Goal: Task Accomplishment & Management: Use online tool/utility

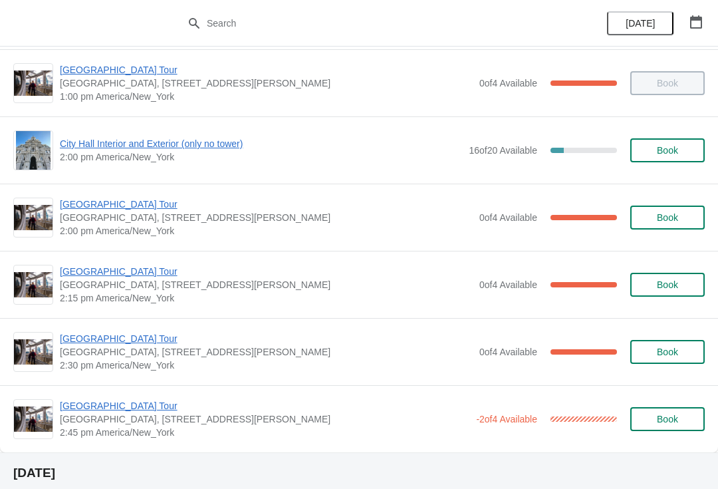
scroll to position [1009, 0]
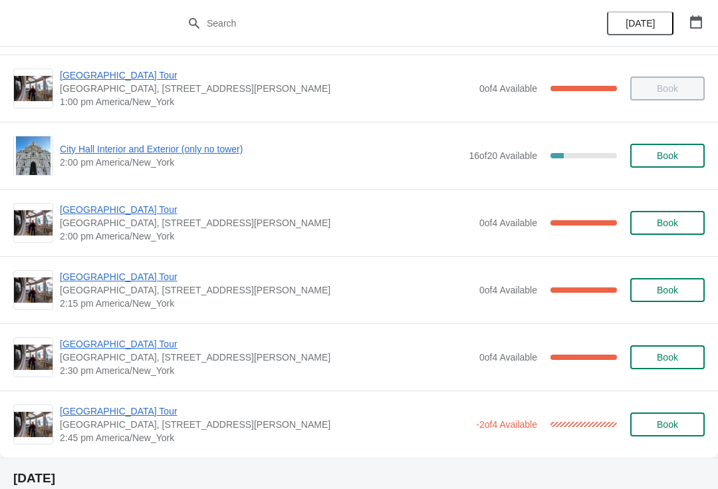
click at [128, 205] on span "[GEOGRAPHIC_DATA] Tour" at bounding box center [266, 209] width 413 height 13
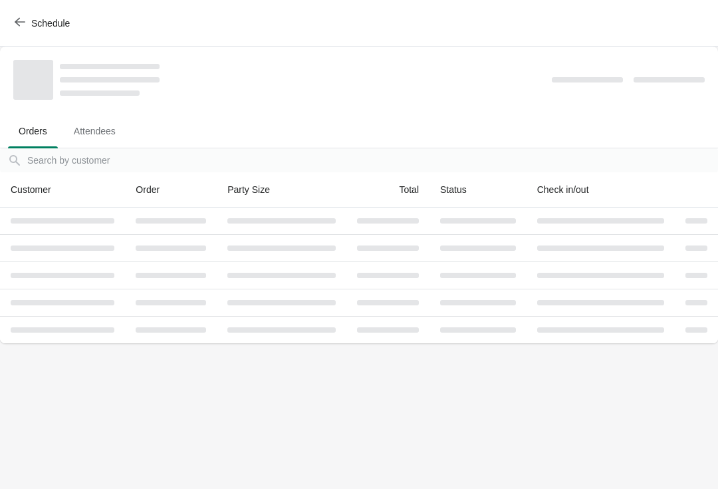
scroll to position [0, 0]
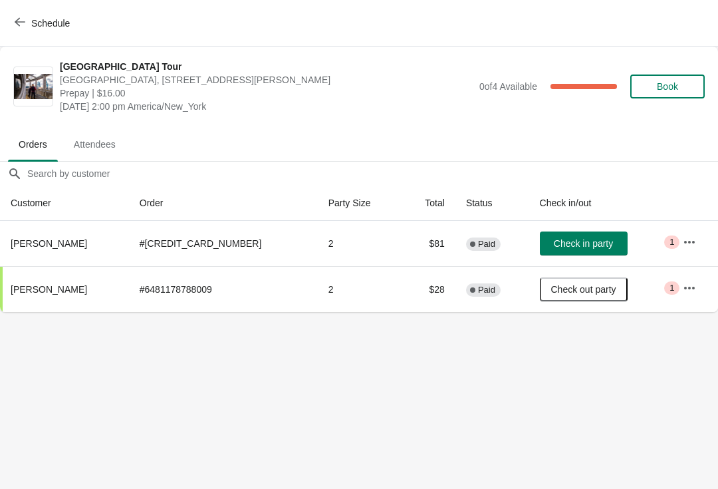
click at [31, 13] on button "Schedule" at bounding box center [44, 23] width 74 height 24
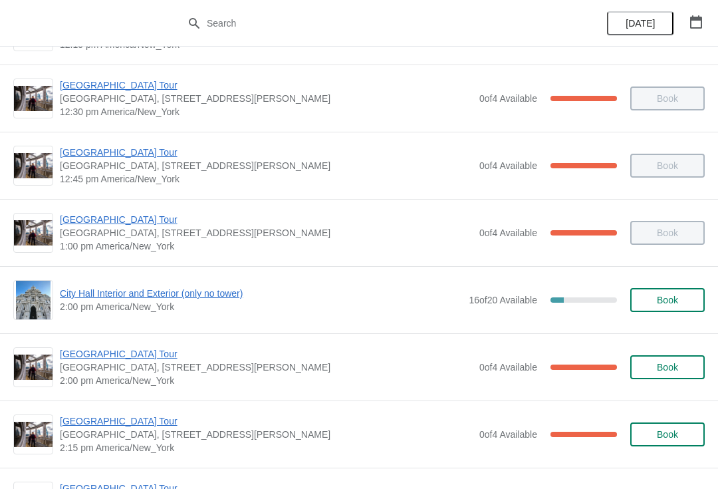
scroll to position [865, 0]
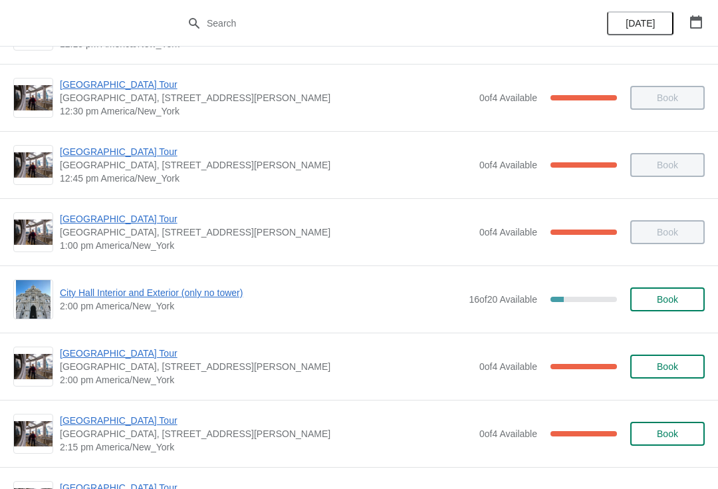
click at [142, 296] on span "City Hall Interior and Exterior (only no tower)" at bounding box center [261, 292] width 402 height 13
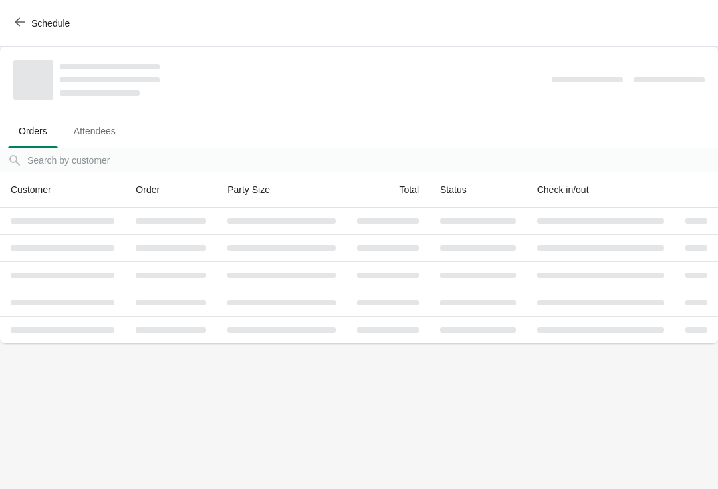
scroll to position [0, 0]
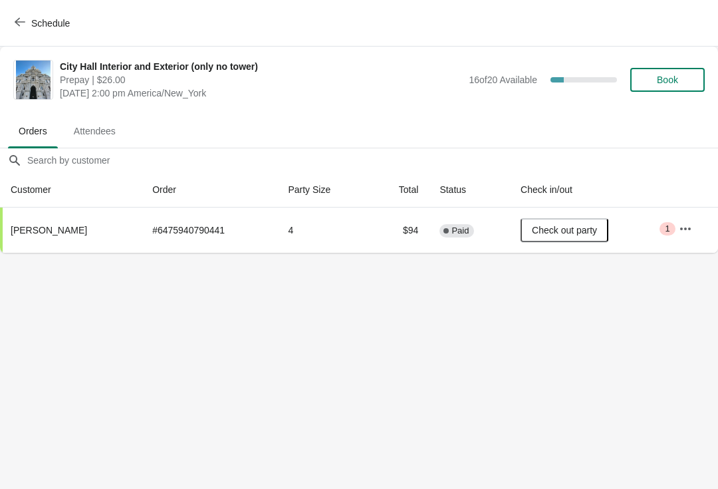
click at [33, 21] on span "Schedule" at bounding box center [50, 23] width 39 height 11
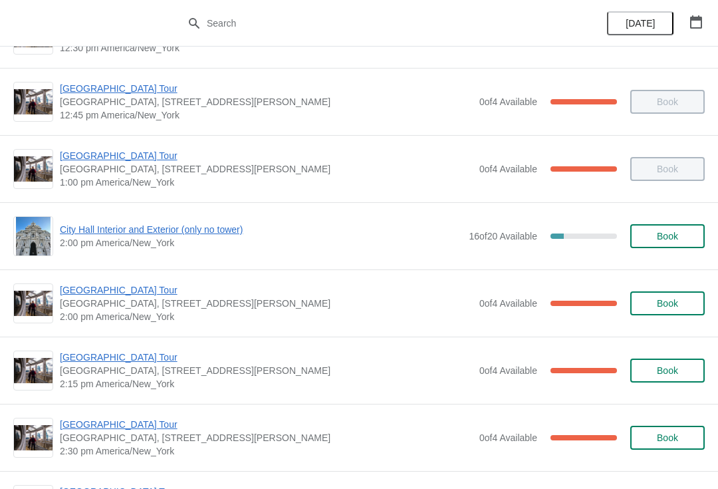
scroll to position [924, 0]
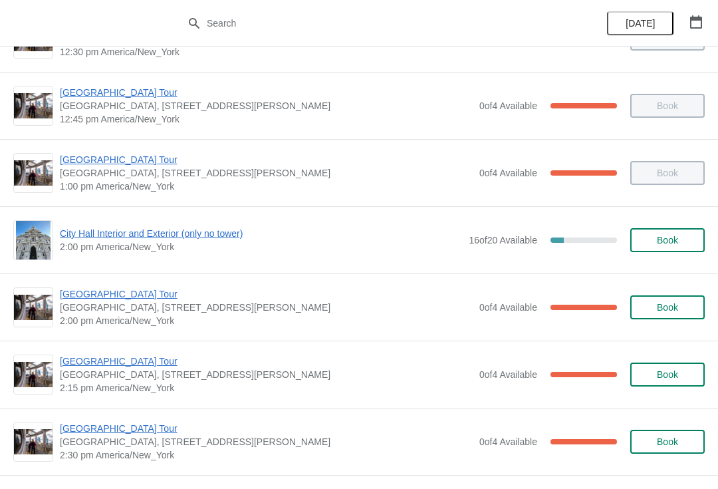
click at [145, 423] on span "[GEOGRAPHIC_DATA] Tour" at bounding box center [266, 428] width 413 height 13
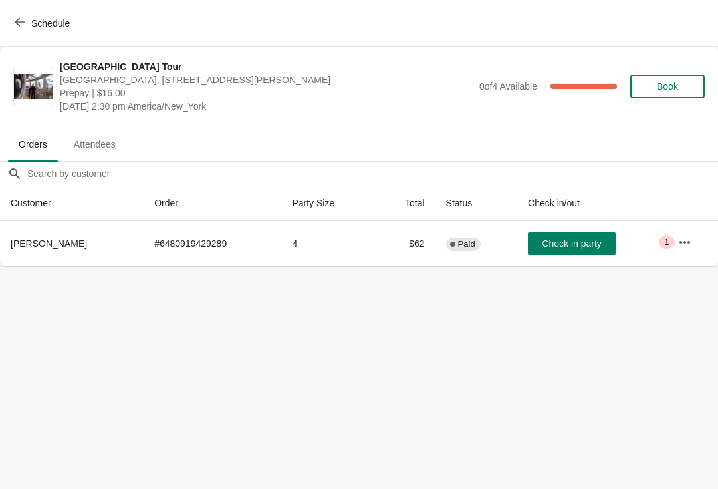
click at [578, 239] on span "Check in party" at bounding box center [571, 243] width 59 height 11
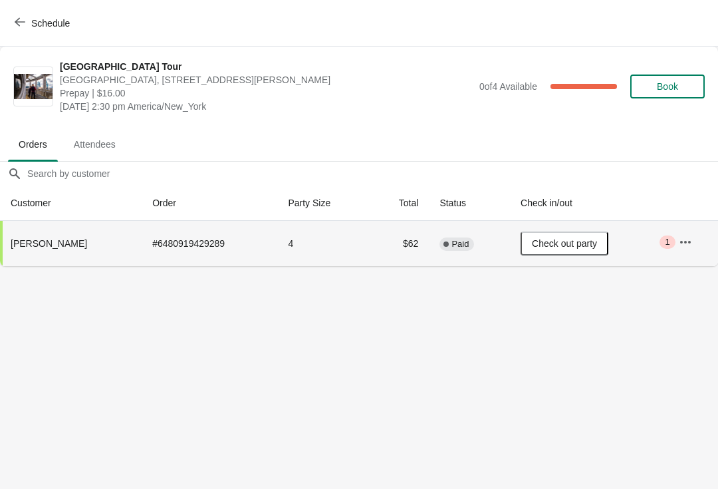
click at [39, 35] on button "Schedule" at bounding box center [44, 23] width 74 height 24
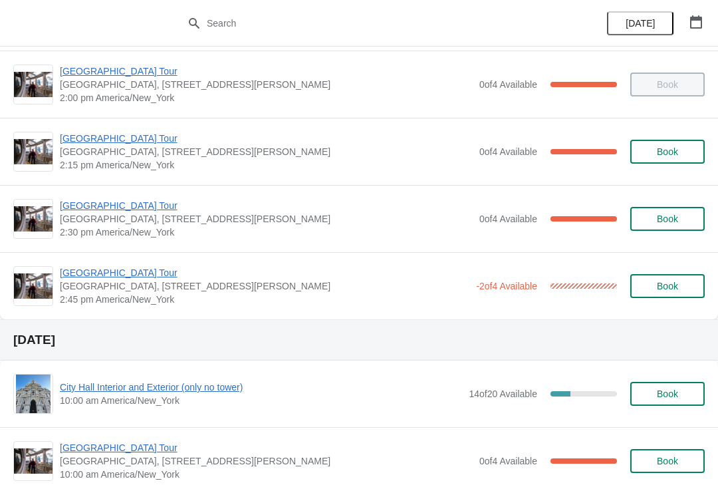
scroll to position [1148, 0]
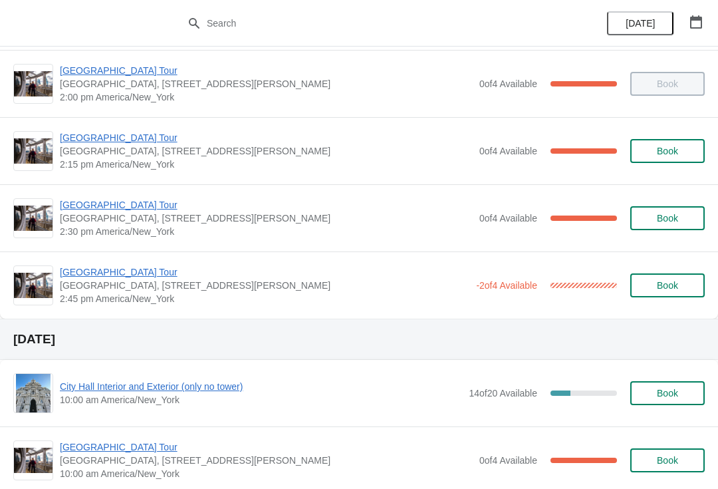
click at [122, 140] on span "[GEOGRAPHIC_DATA] Tour" at bounding box center [266, 137] width 413 height 13
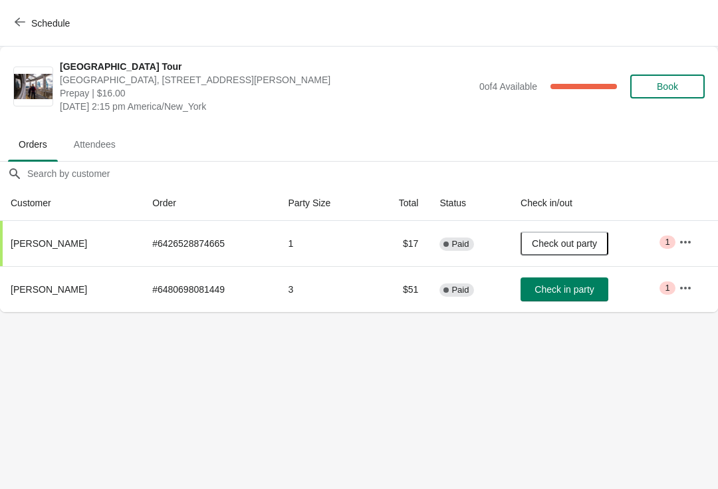
click at [579, 297] on button "Check in party" at bounding box center [565, 289] width 88 height 24
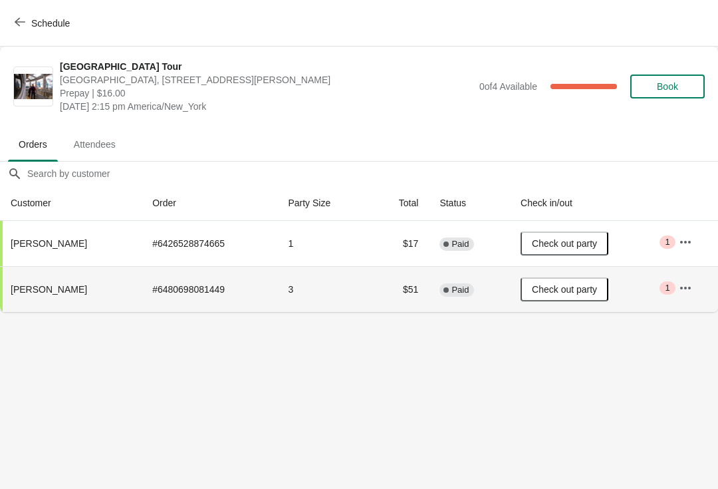
click at [37, 18] on span "Schedule" at bounding box center [50, 23] width 39 height 11
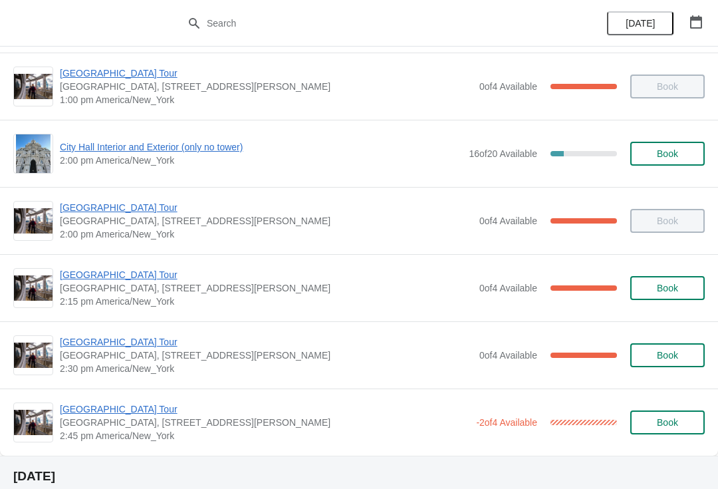
scroll to position [1013, 0]
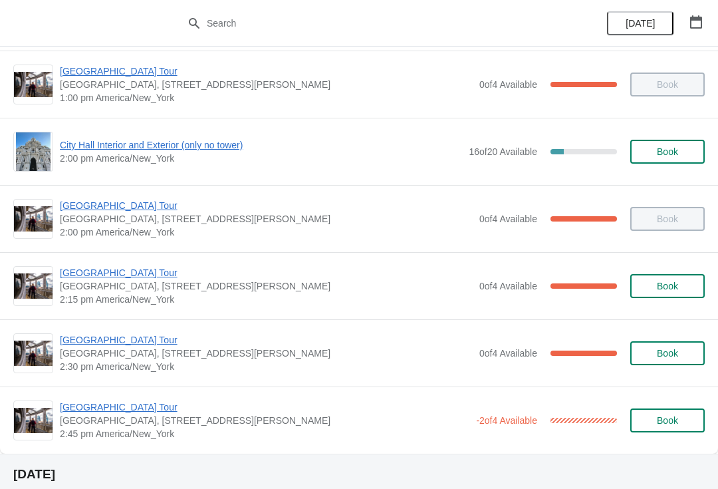
click at [110, 341] on span "[GEOGRAPHIC_DATA] Tour" at bounding box center [266, 339] width 413 height 13
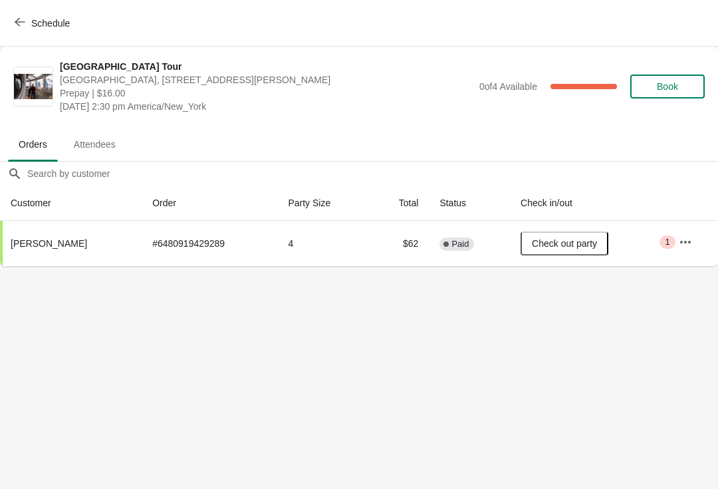
scroll to position [0, 0]
click at [38, 18] on span "Schedule" at bounding box center [50, 23] width 39 height 11
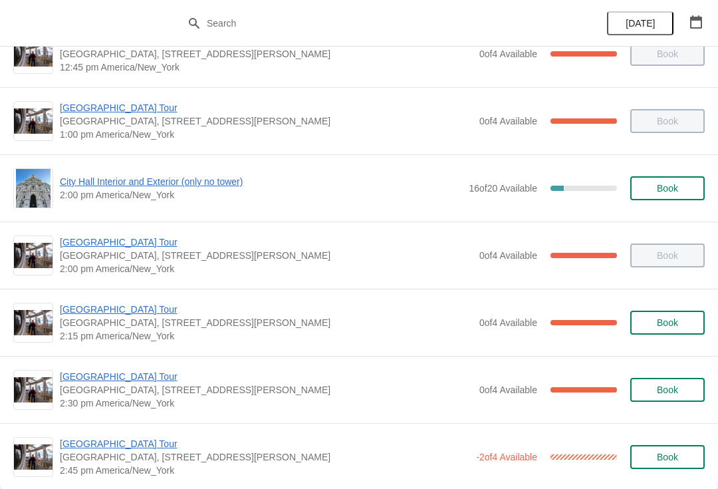
scroll to position [977, 0]
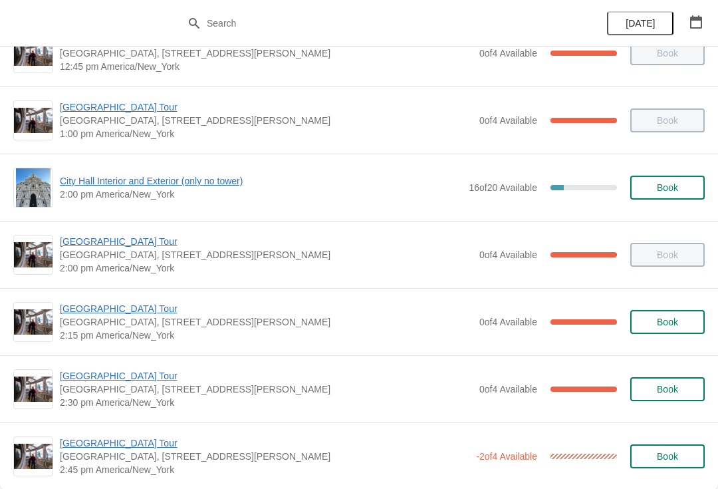
click at [150, 438] on span "[GEOGRAPHIC_DATA] Tour" at bounding box center [265, 442] width 410 height 13
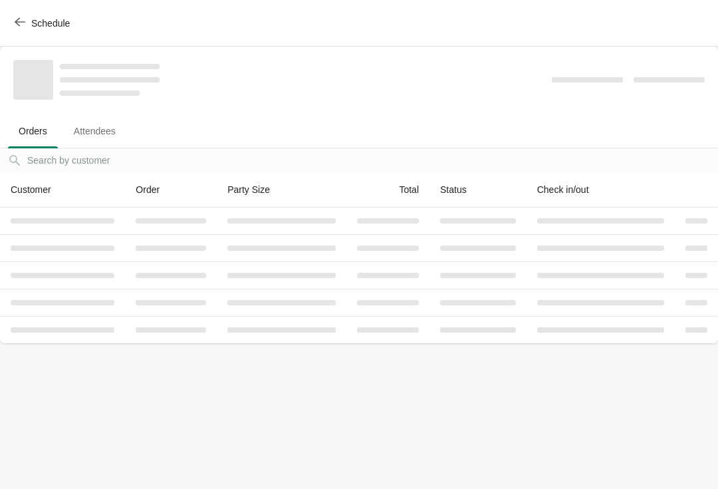
scroll to position [0, 0]
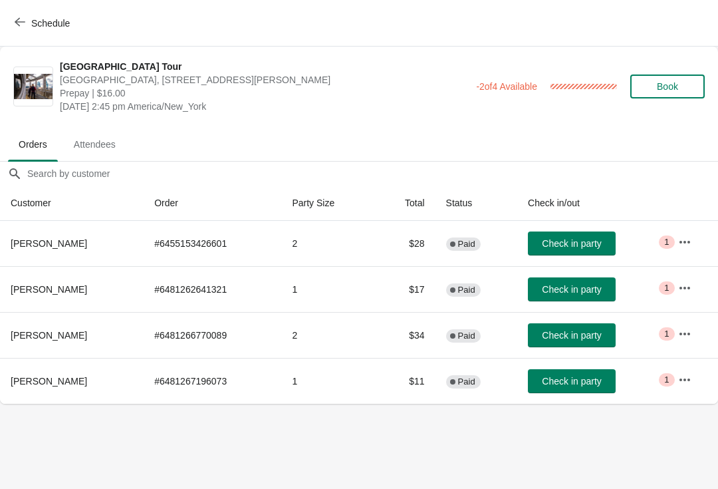
click at [605, 232] on button "Check in party" at bounding box center [572, 244] width 88 height 24
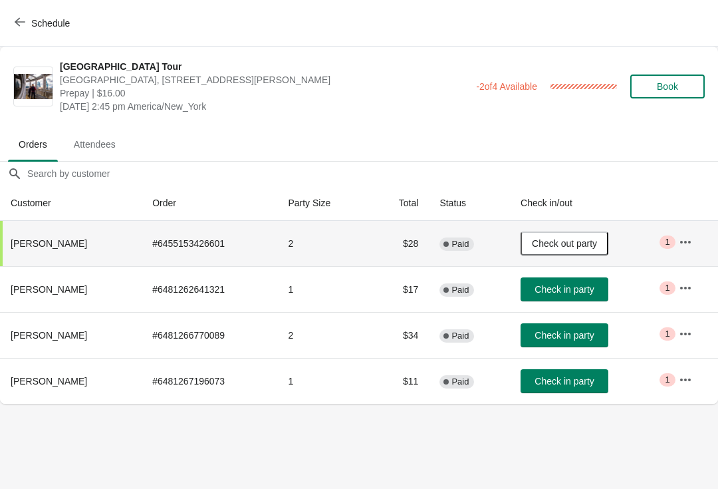
click at [705, 283] on td "Critical 1" at bounding box center [694, 289] width 50 height 46
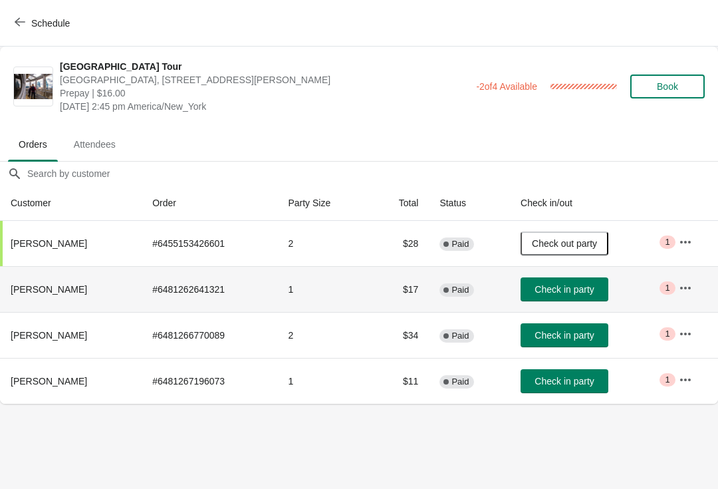
click at [578, 387] on button "Check in party" at bounding box center [565, 381] width 88 height 24
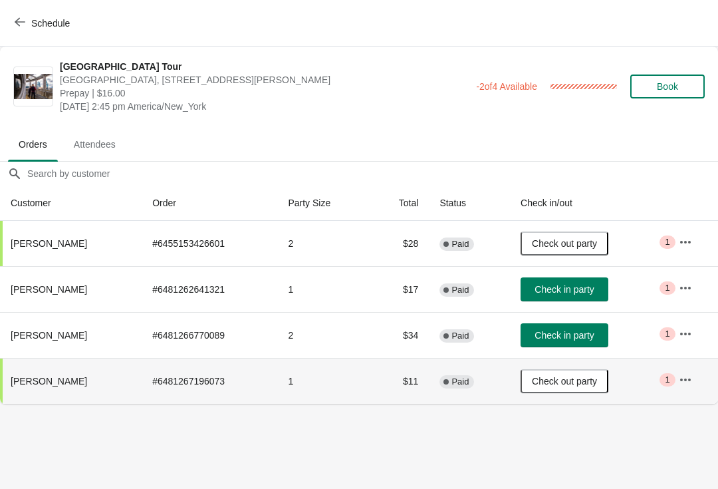
click at [598, 293] on span "Check in party" at bounding box center [565, 289] width 67 height 11
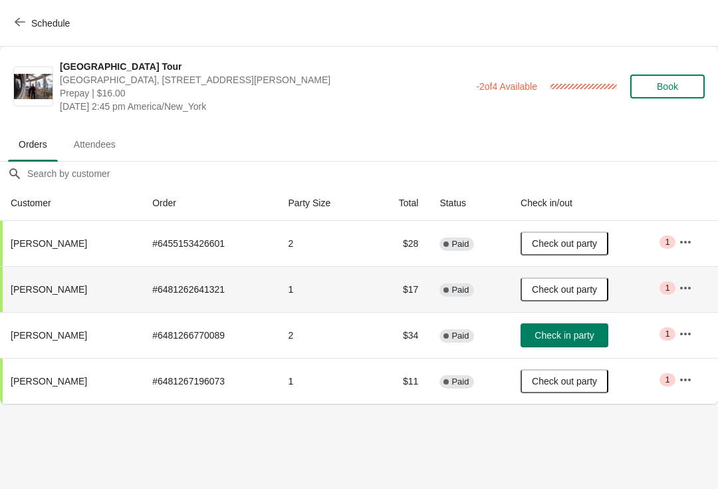
click at [577, 335] on span "Check in party" at bounding box center [564, 335] width 59 height 11
